Goal: Task Accomplishment & Management: Use online tool/utility

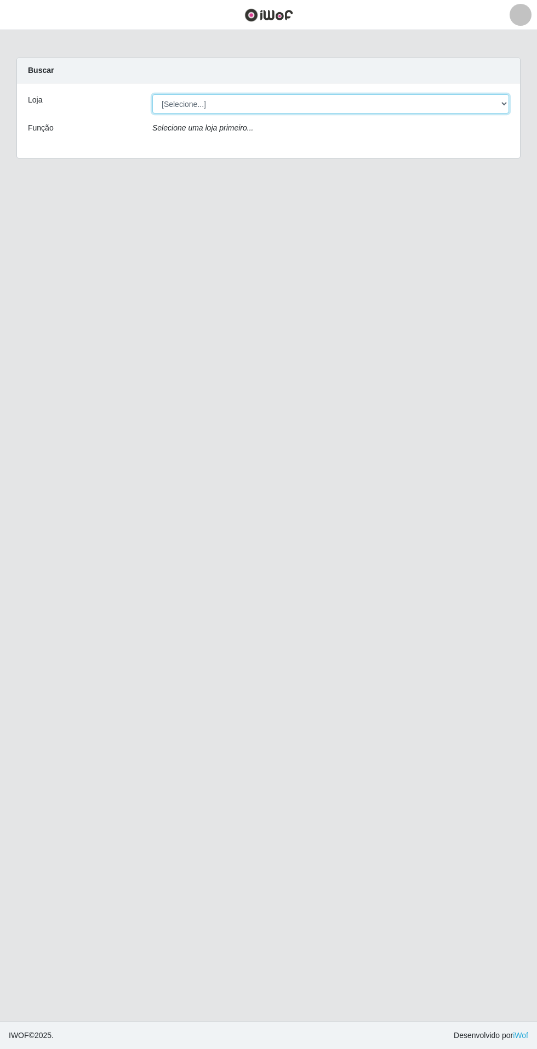
click at [481, 110] on select "[Selecione...] Atacado Vem - Loja 31 [GEOGRAPHIC_DATA]" at bounding box center [330, 103] width 357 height 19
select select "437"
click at [152, 94] on select "[Selecione...] Atacado Vem - Loja 31 [GEOGRAPHIC_DATA]" at bounding box center [330, 103] width 357 height 19
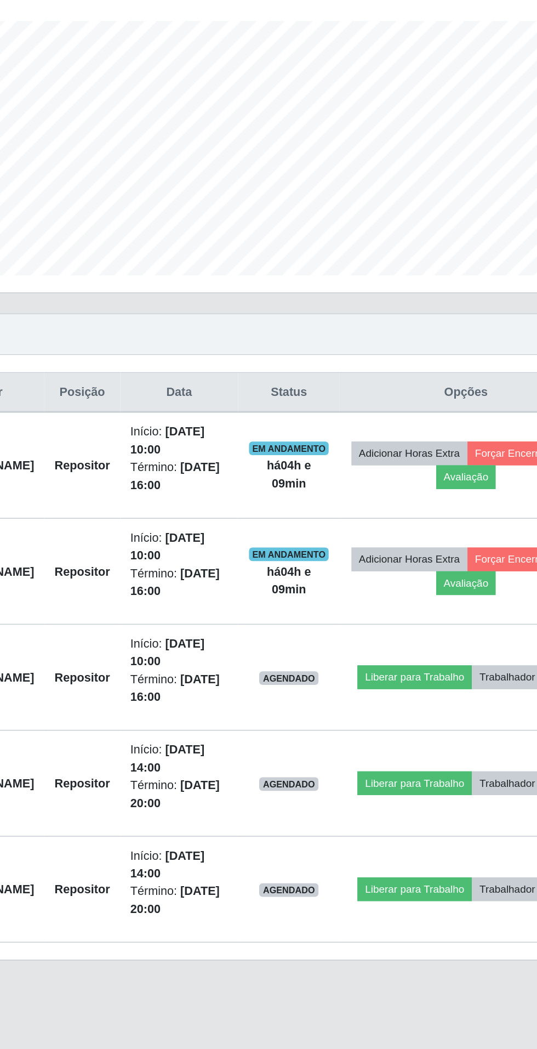
scroll to position [8, 0]
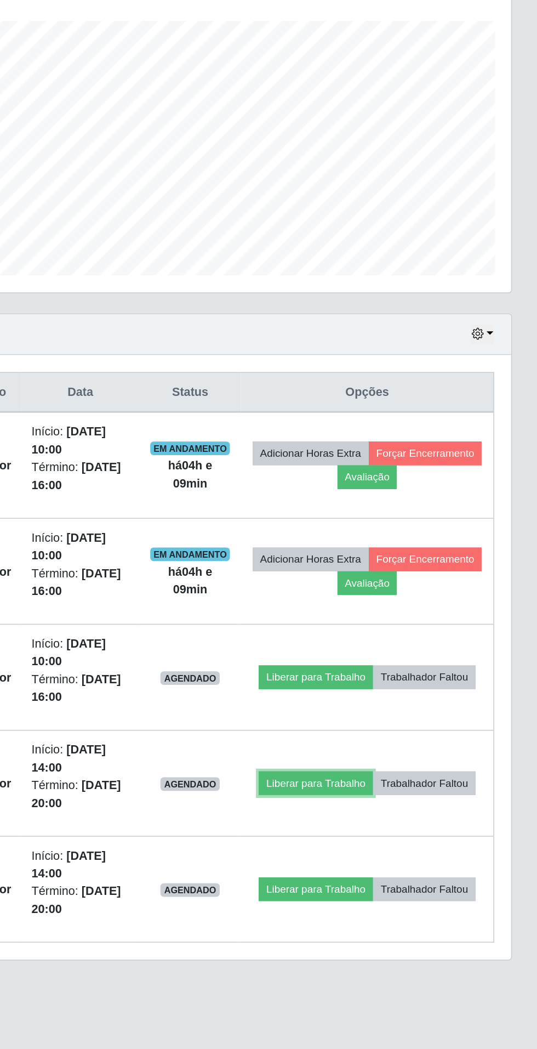
click at [431, 713] on button "Liberar para Trabalho" at bounding box center [394, 720] width 74 height 15
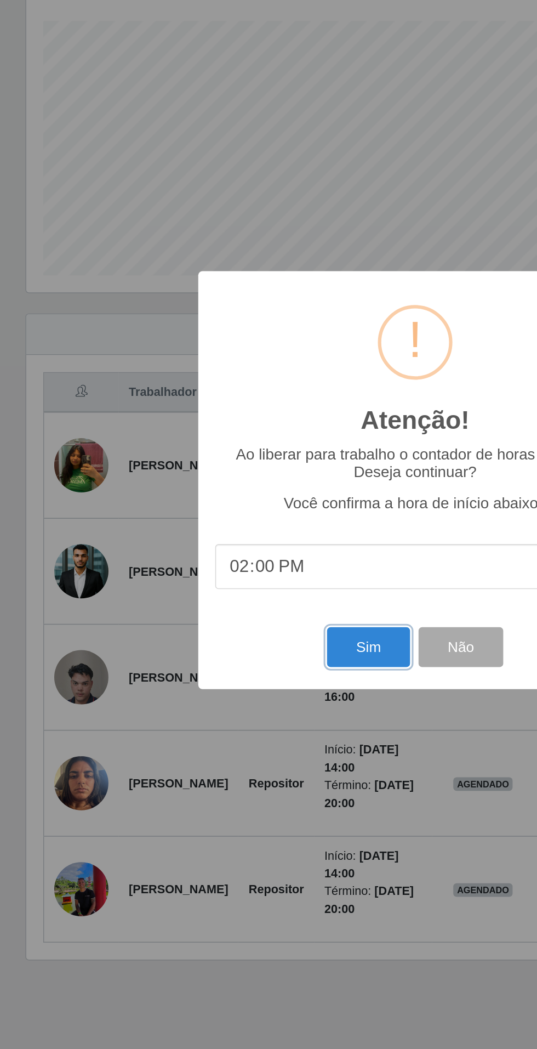
click at [232, 624] on button "Sim" at bounding box center [238, 632] width 53 height 26
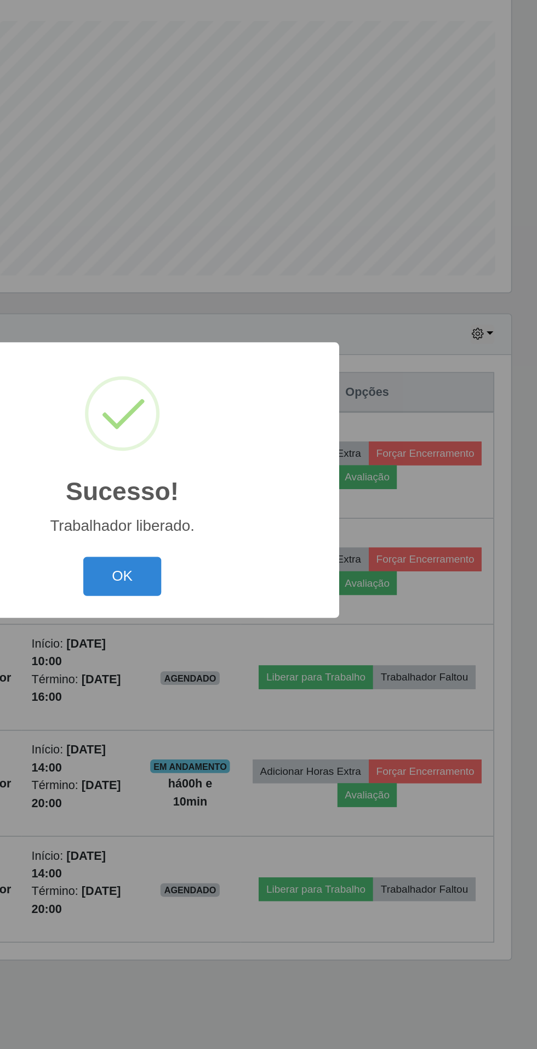
click at [284, 576] on button "OK" at bounding box center [268, 587] width 51 height 26
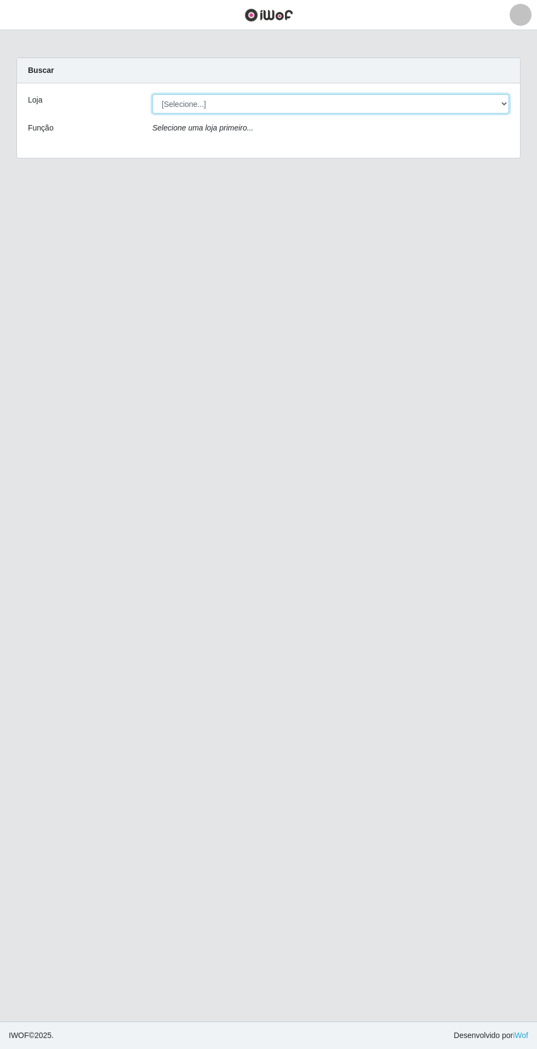
click at [476, 106] on select "[Selecione...] Atacado Vem - Loja 31 [GEOGRAPHIC_DATA]" at bounding box center [330, 103] width 357 height 19
select select "437"
click at [152, 94] on select "[Selecione...] Atacado Vem - Loja 31 [GEOGRAPHIC_DATA]" at bounding box center [330, 103] width 357 height 19
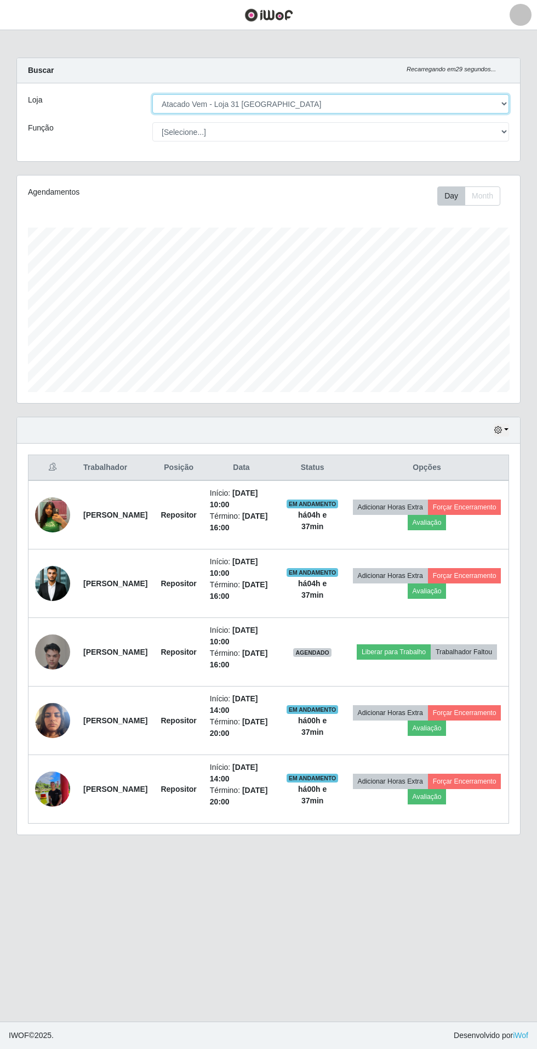
scroll to position [227, 503]
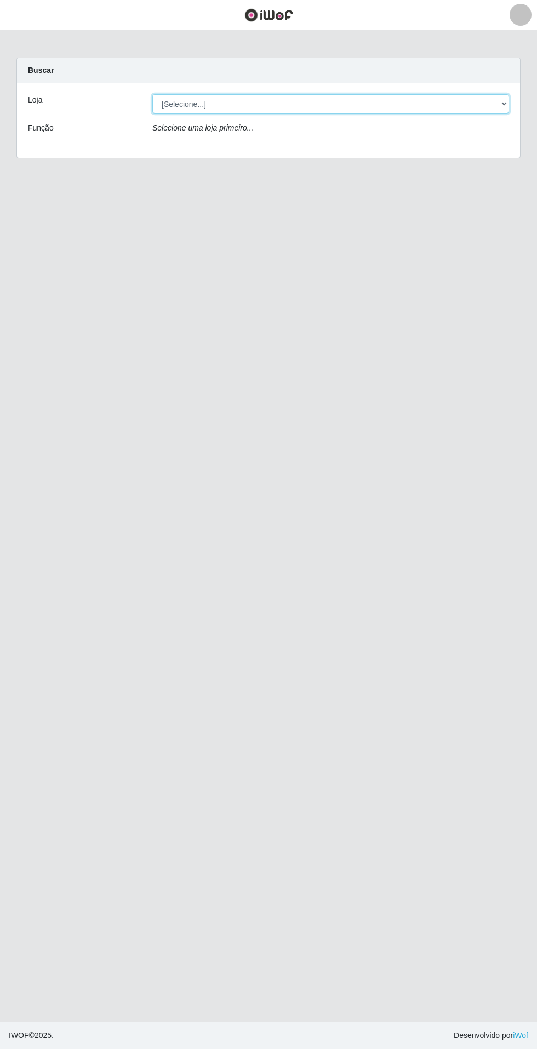
click at [485, 95] on select "[Selecione...] Atacado Vem - Loja 31 [GEOGRAPHIC_DATA]" at bounding box center [330, 103] width 357 height 19
select select "437"
click at [152, 94] on select "[Selecione...] Atacado Vem - Loja 31 [GEOGRAPHIC_DATA]" at bounding box center [330, 103] width 357 height 19
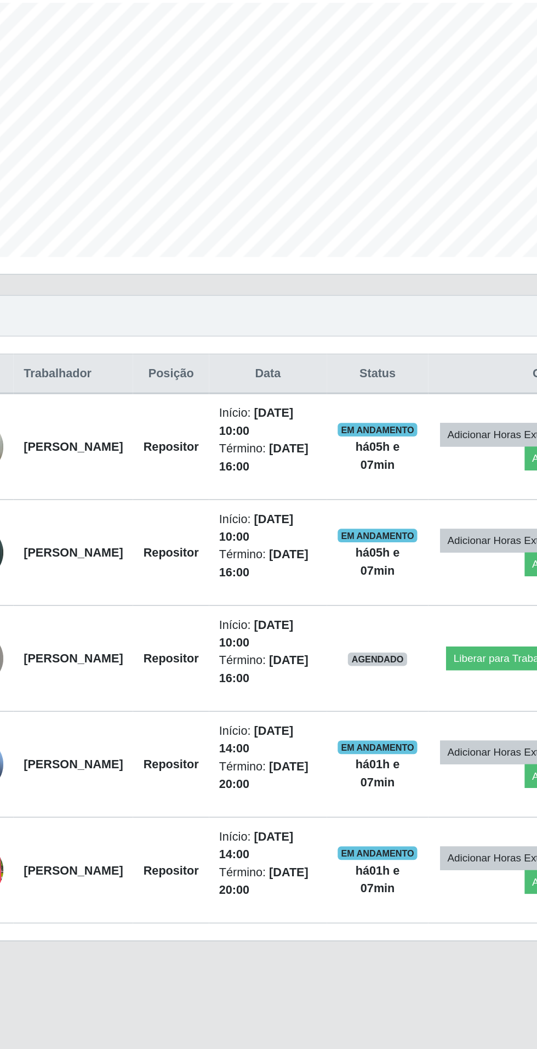
scroll to position [7, 0]
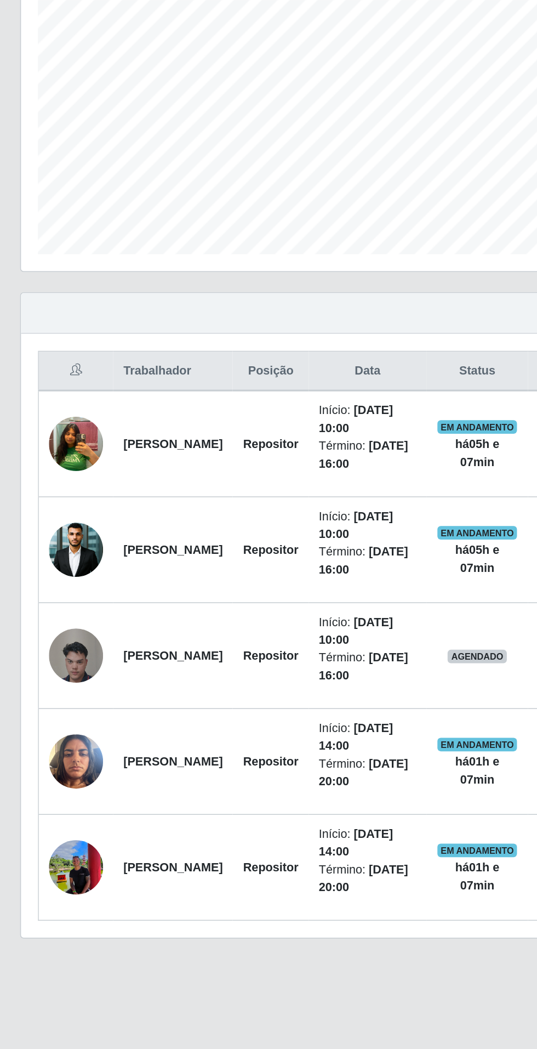
click at [46, 778] on img at bounding box center [52, 788] width 35 height 47
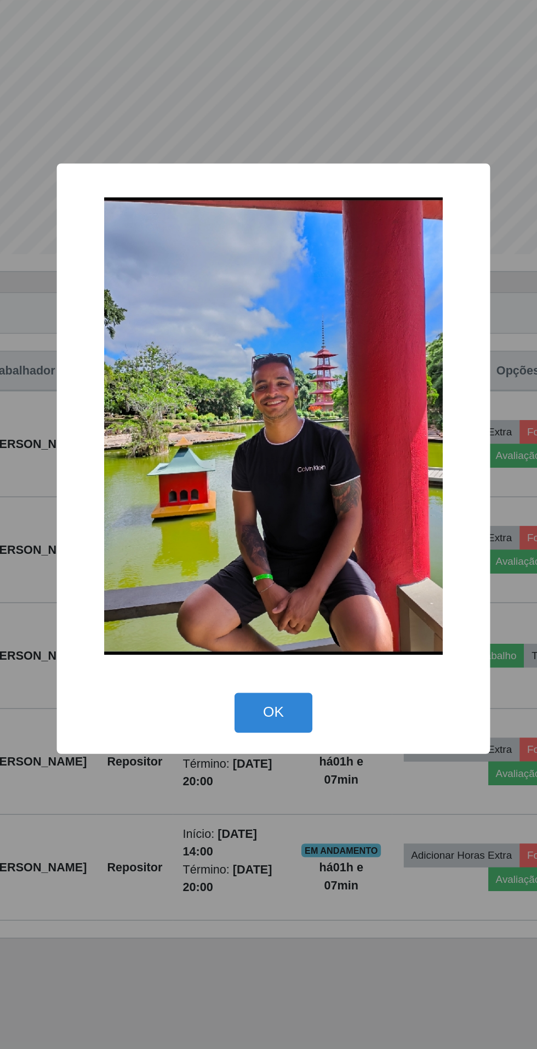
click at [345, 857] on div "× OK Cancel" at bounding box center [268, 524] width 537 height 1049
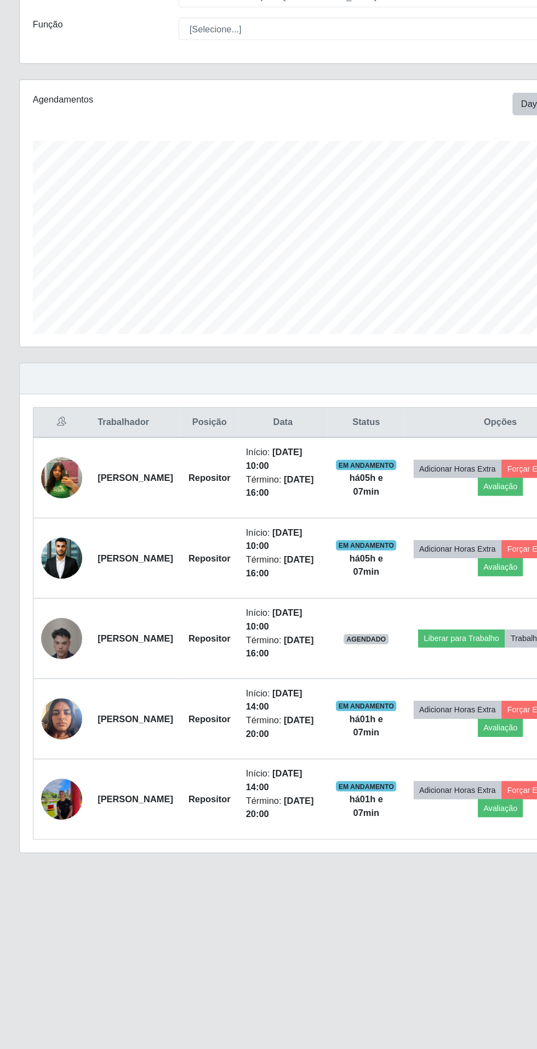
click at [63, 581] on img at bounding box center [52, 583] width 35 height 53
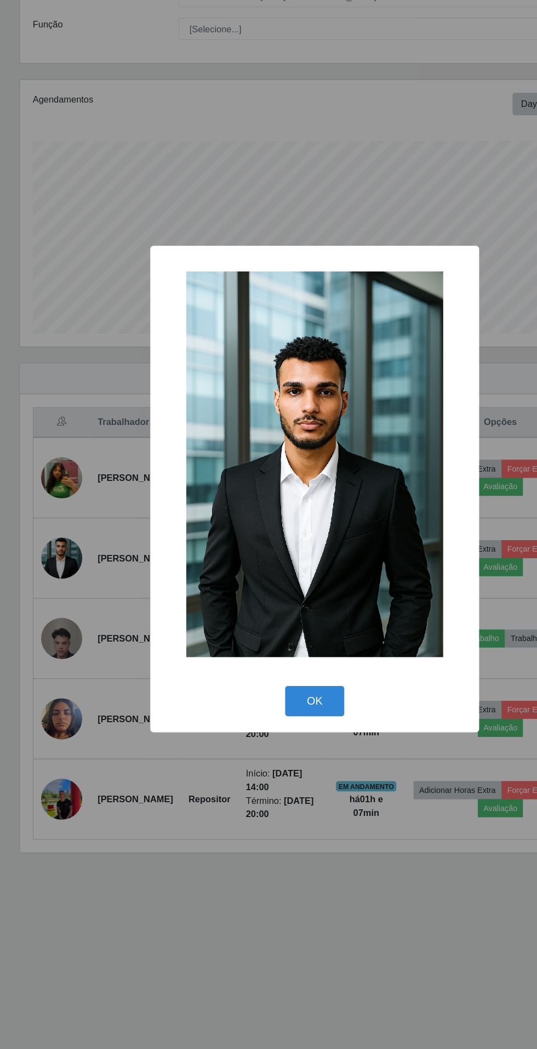
click at [232, 867] on div "× OK Cancel" at bounding box center [268, 524] width 537 height 1049
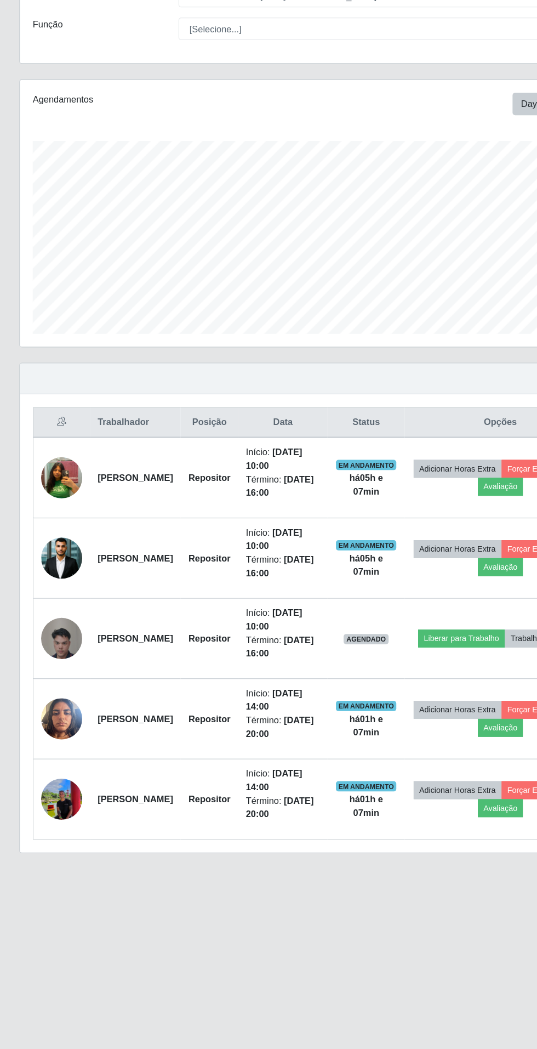
click at [60, 775] on img at bounding box center [52, 788] width 35 height 47
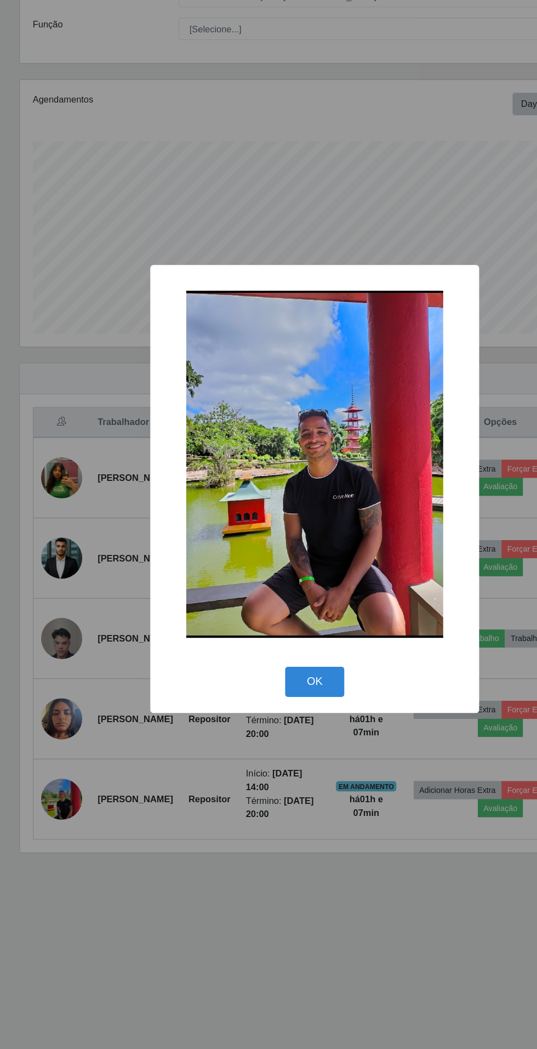
click at [243, 879] on div "× OK Cancel" at bounding box center [268, 524] width 537 height 1049
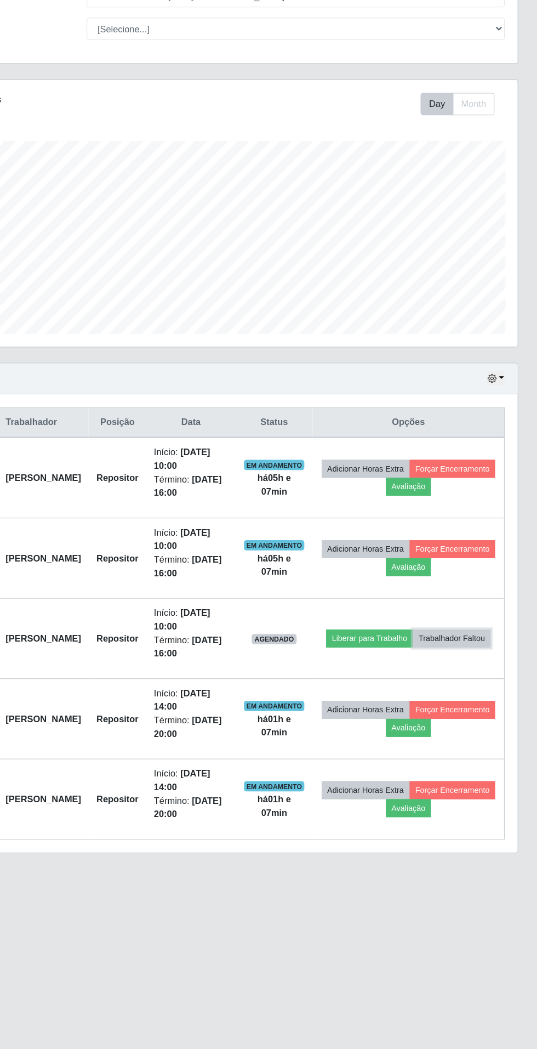
click at [447, 649] on button "Trabalhador Faltou" at bounding box center [464, 651] width 66 height 15
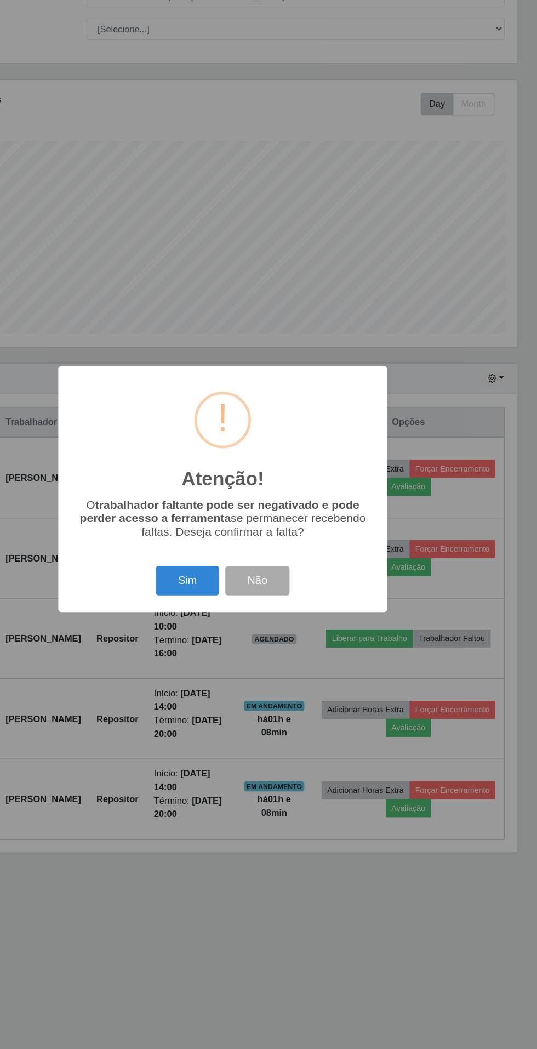
click at [198, 693] on div "Atenção! × O trabalhador faltante pode ser negativado e pode perder acesso a fe…" at bounding box center [268, 524] width 537 height 1049
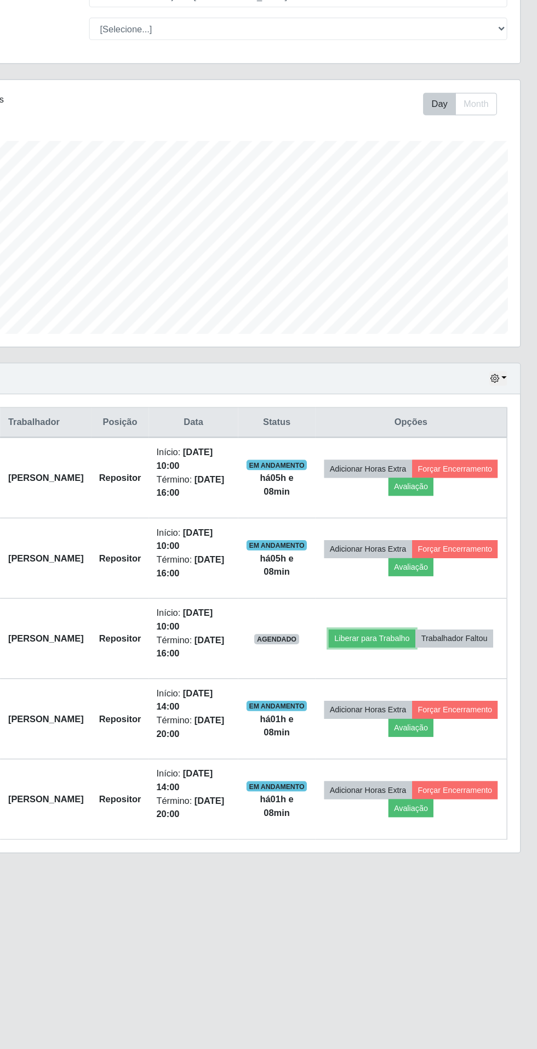
click at [431, 644] on button "Liberar para Trabalho" at bounding box center [394, 651] width 74 height 15
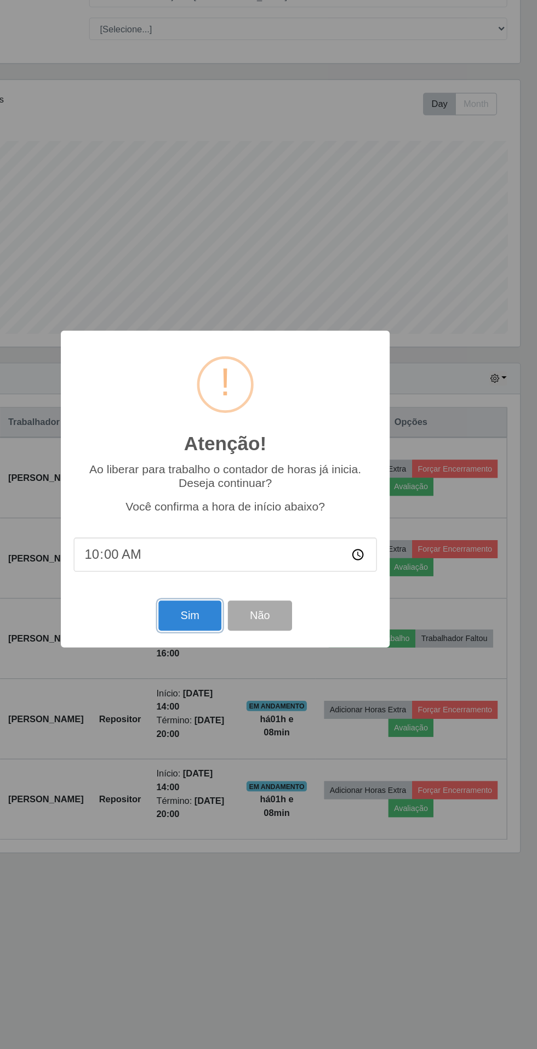
click at [229, 636] on button "Sim" at bounding box center [238, 632] width 53 height 26
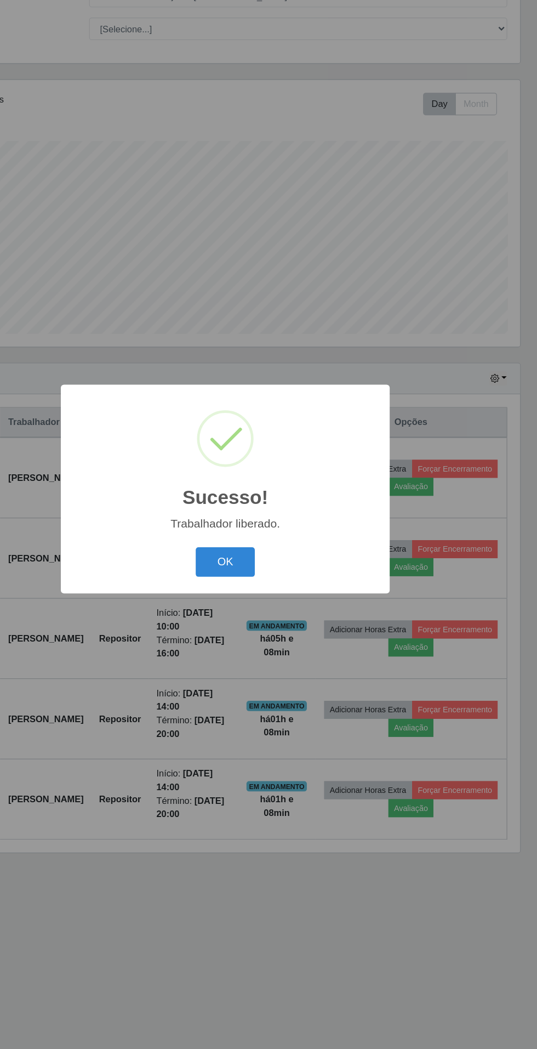
click at [275, 587] on button "OK" at bounding box center [268, 587] width 51 height 26
